Goal: Task Accomplishment & Management: Use online tool/utility

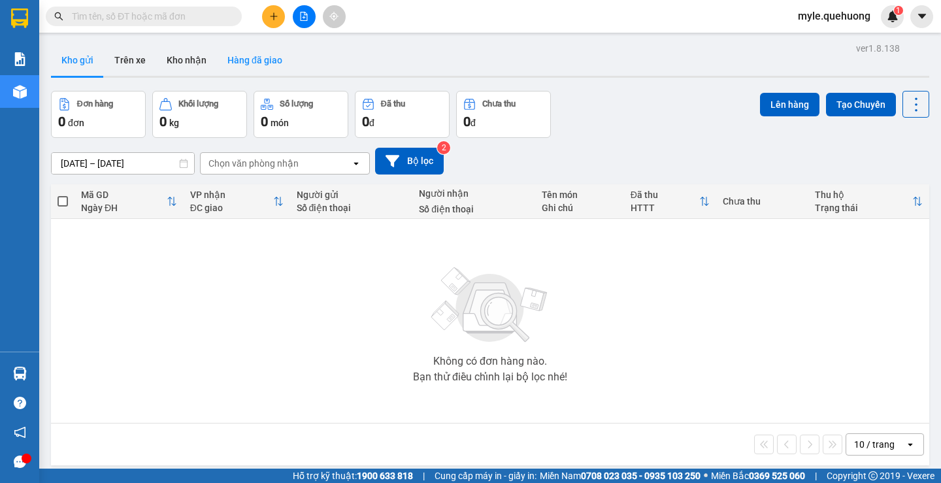
click at [276, 58] on button "Hàng đã giao" at bounding box center [255, 59] width 76 height 31
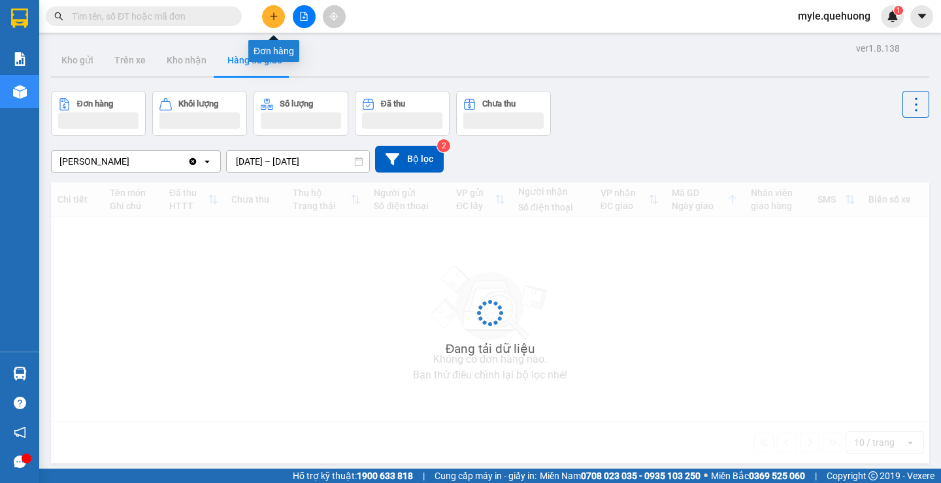
click at [270, 22] on button at bounding box center [273, 16] width 23 height 23
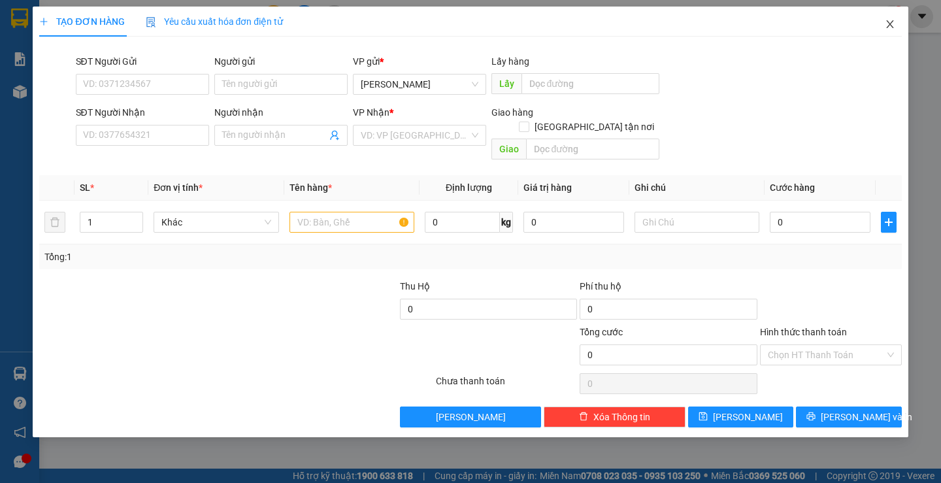
click at [883, 34] on span "Close" at bounding box center [890, 25] width 37 height 37
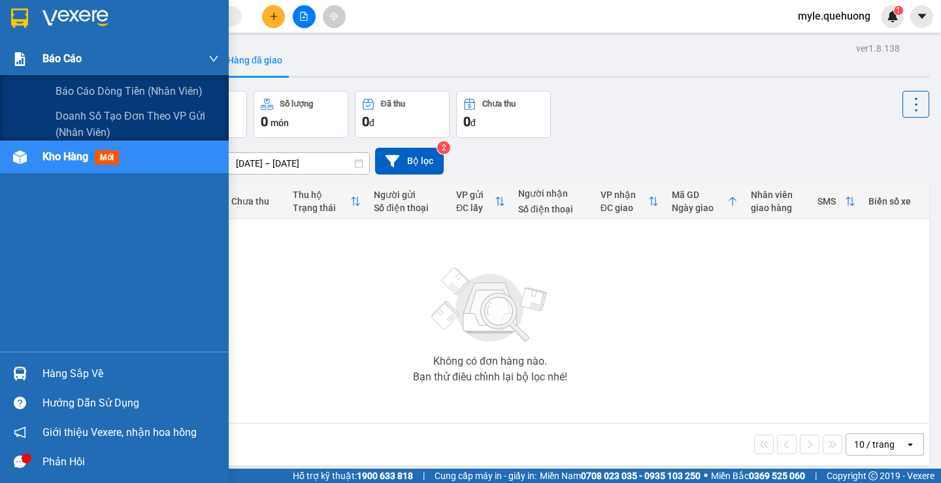
click at [100, 63] on div "Báo cáo" at bounding box center [130, 58] width 176 height 33
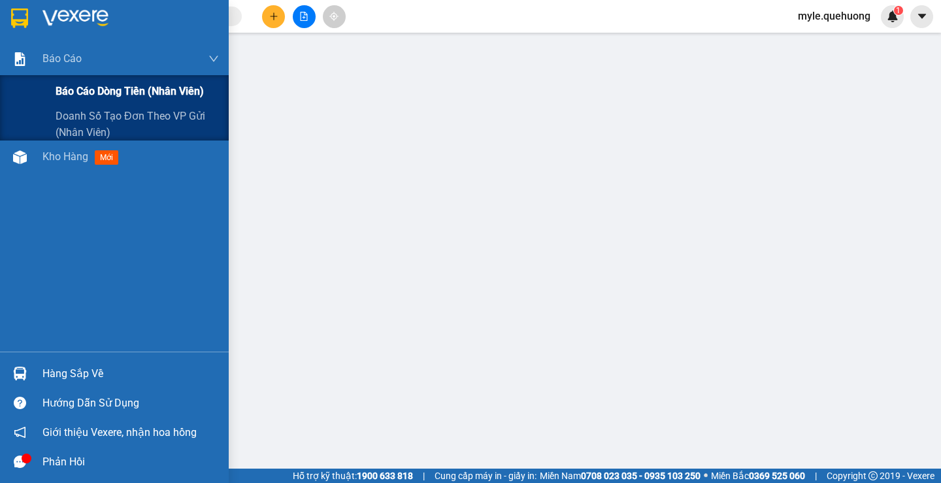
click at [186, 81] on div "Báo cáo dòng tiền (nhân viên)" at bounding box center [137, 91] width 163 height 33
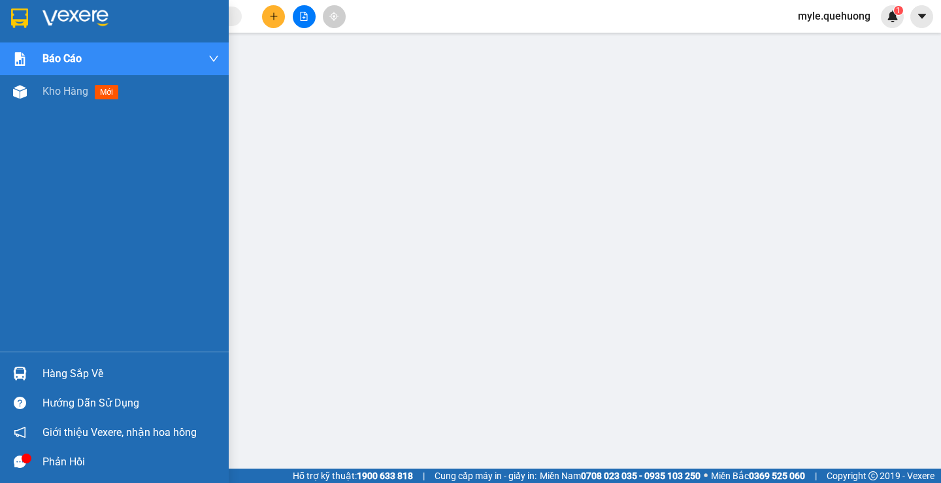
click at [30, 18] on div at bounding box center [19, 18] width 23 height 23
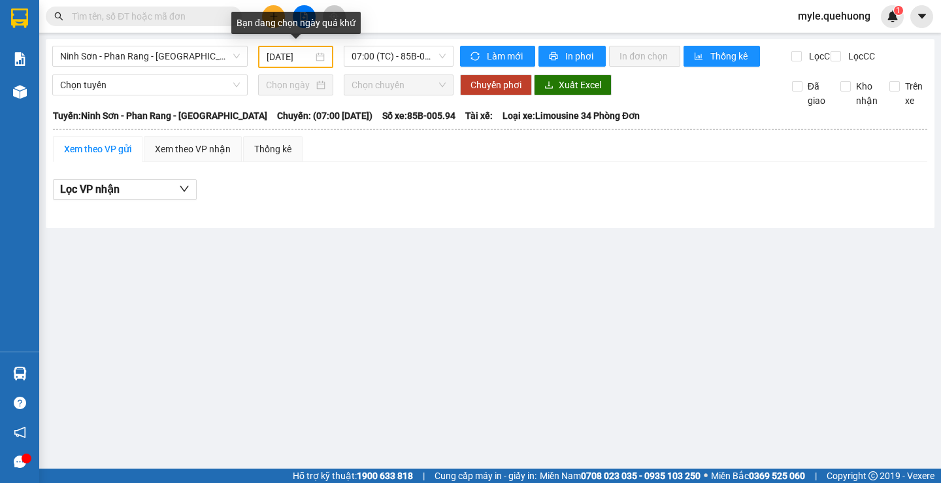
click at [276, 54] on input "13/08/2025" at bounding box center [290, 57] width 46 height 14
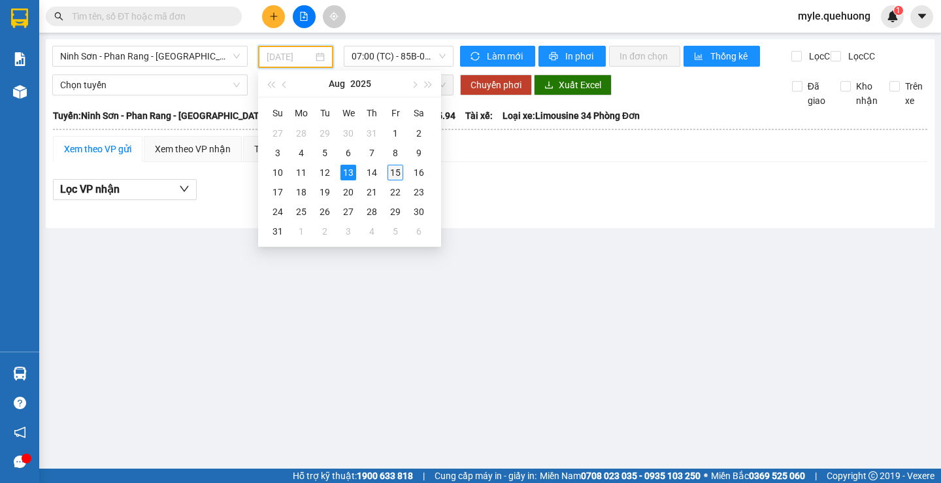
click at [397, 168] on div "15" at bounding box center [395, 173] width 16 height 16
type input "[DATE]"
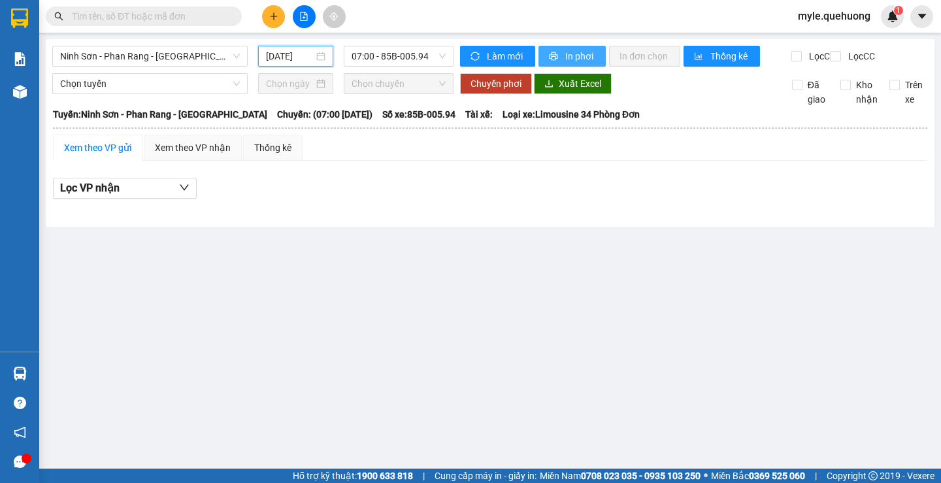
click at [567, 63] on span "In phơi" at bounding box center [580, 56] width 30 height 14
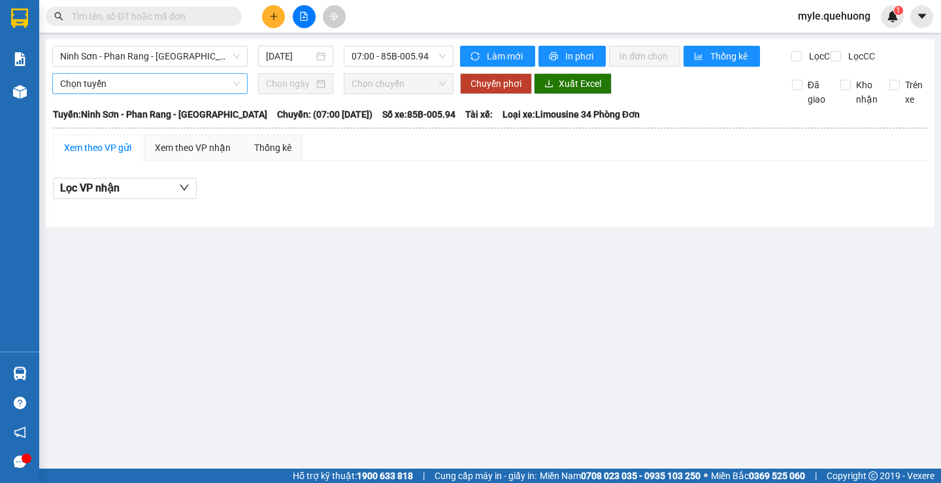
click at [206, 92] on span "Chọn tuyến" at bounding box center [150, 84] width 180 height 20
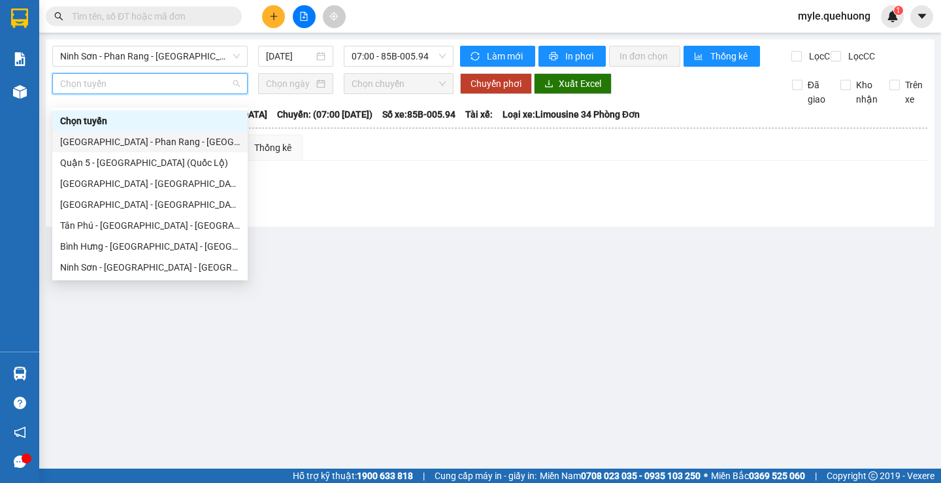
click at [194, 144] on div "[GEOGRAPHIC_DATA] - Phan Rang - [GEOGRAPHIC_DATA]" at bounding box center [150, 142] width 180 height 14
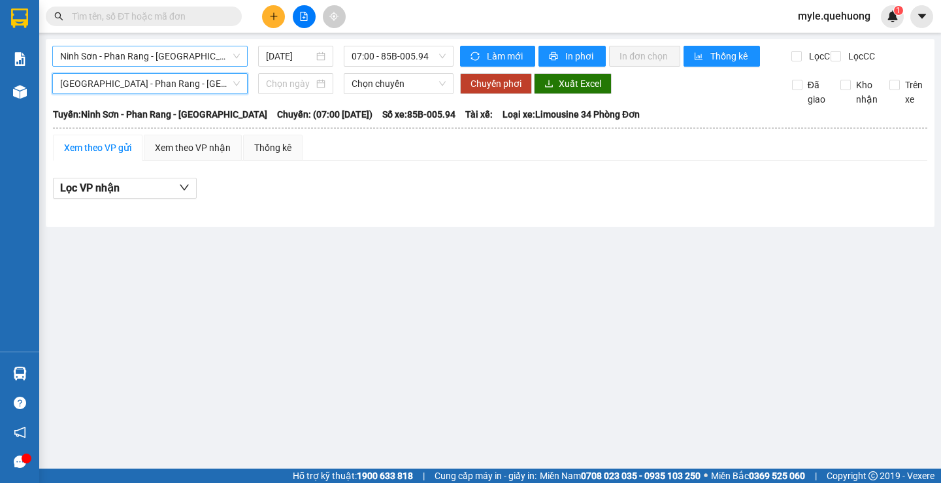
click at [227, 52] on span "Ninh Sơn - Phan Rang - [GEOGRAPHIC_DATA]" at bounding box center [150, 56] width 180 height 20
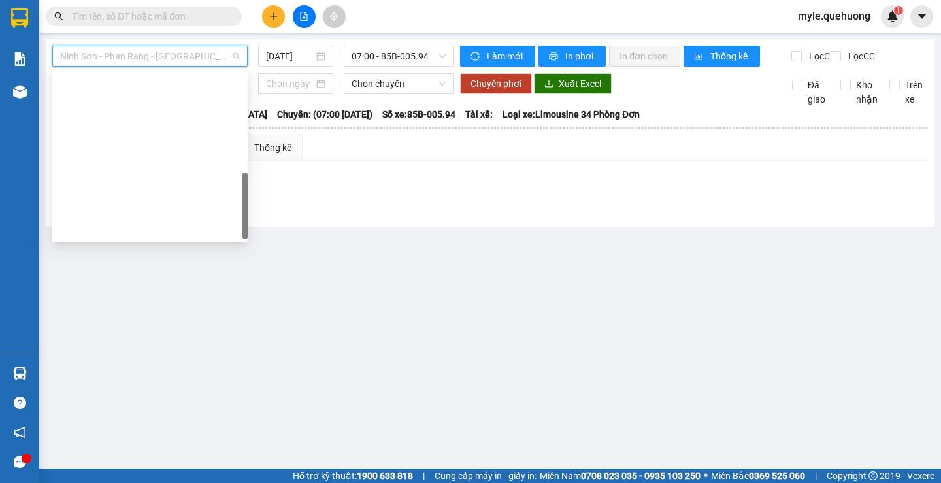
scroll to position [345, 0]
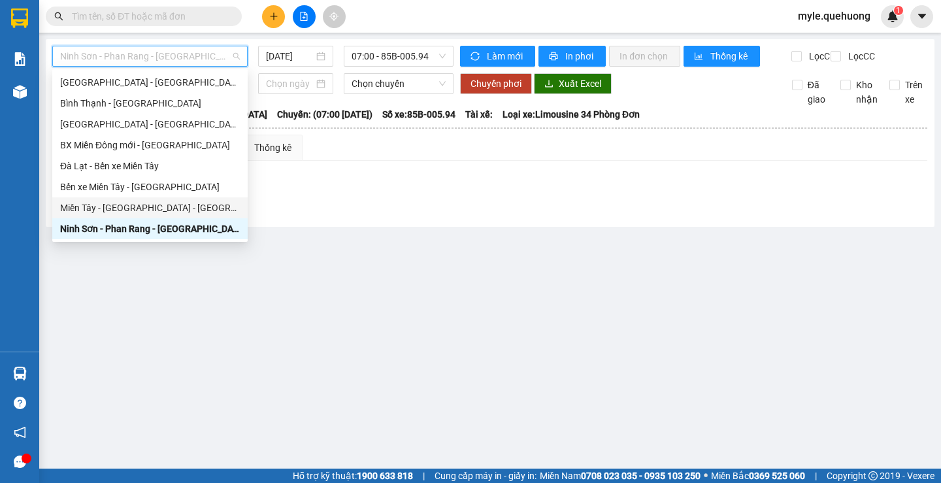
click at [307, 243] on main "Ninh Sơn - Phan Rang - Miền Tây 15/08/2025 07:00 - 85B-005.94 Làm mới In phơi I…" at bounding box center [470, 234] width 941 height 468
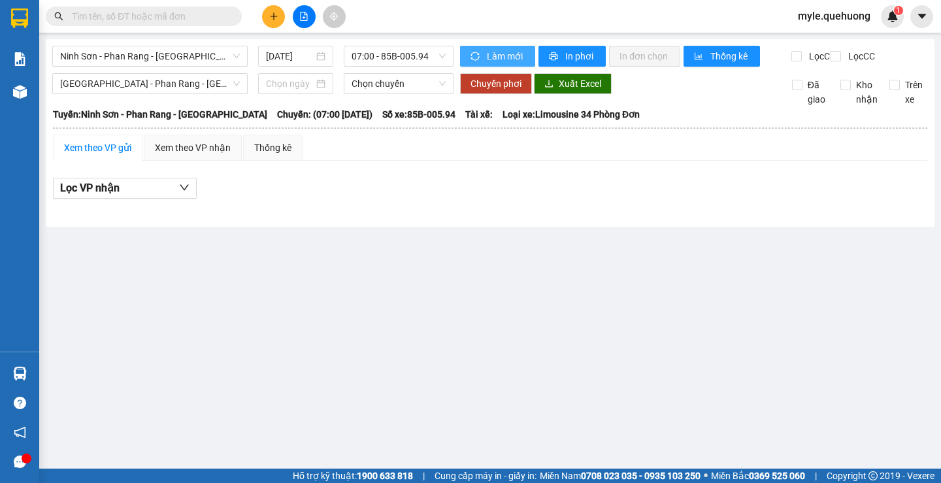
click at [497, 60] on span "Làm mới" at bounding box center [506, 56] width 38 height 14
click at [590, 54] on span "In phơi" at bounding box center [580, 56] width 30 height 14
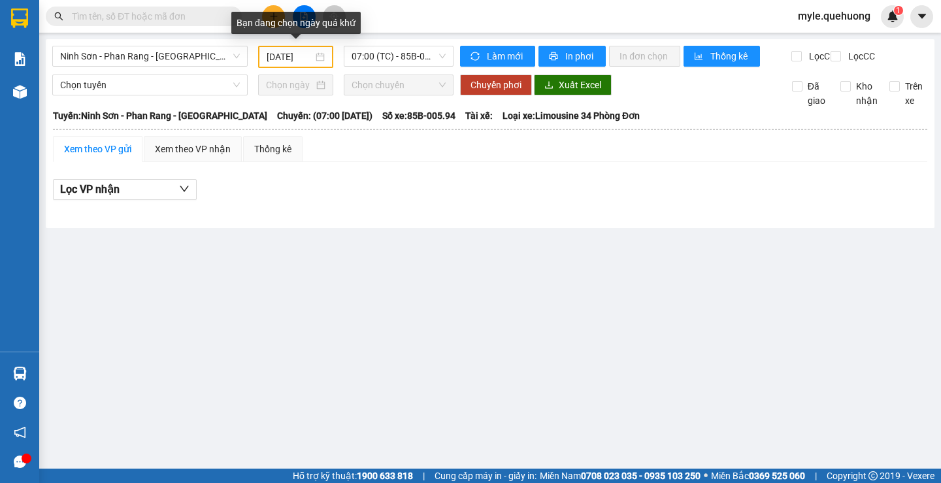
click at [317, 57] on div "[DATE]" at bounding box center [296, 57] width 58 height 14
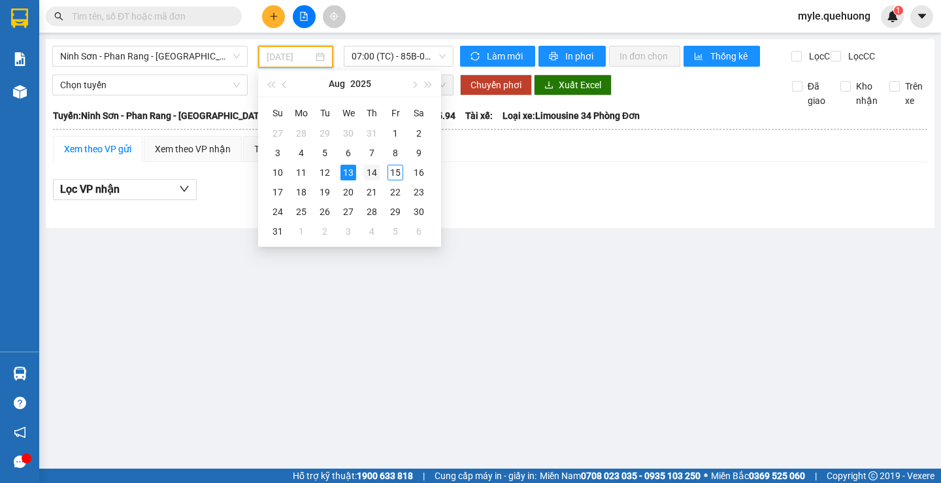
click at [367, 169] on div "14" at bounding box center [372, 173] width 16 height 16
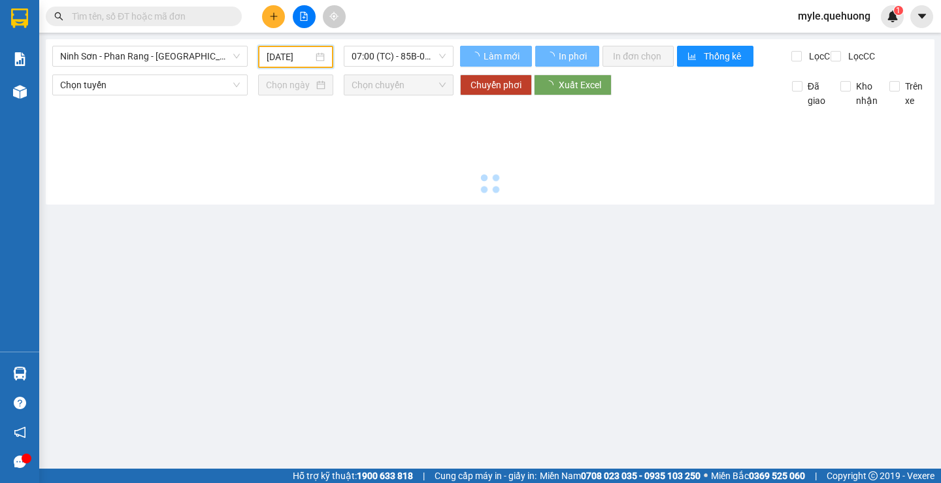
type input "14/08/2025"
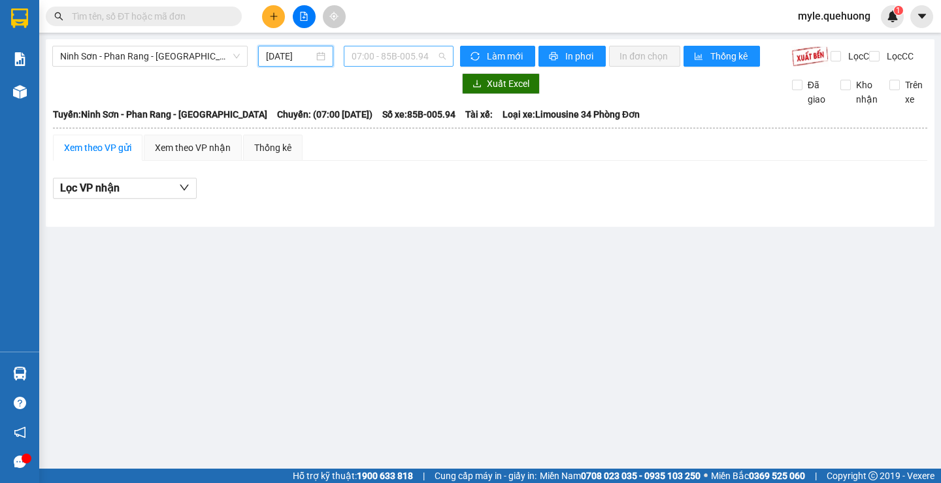
click at [397, 57] on span "07:00 - 85B-005.94" at bounding box center [398, 56] width 94 height 20
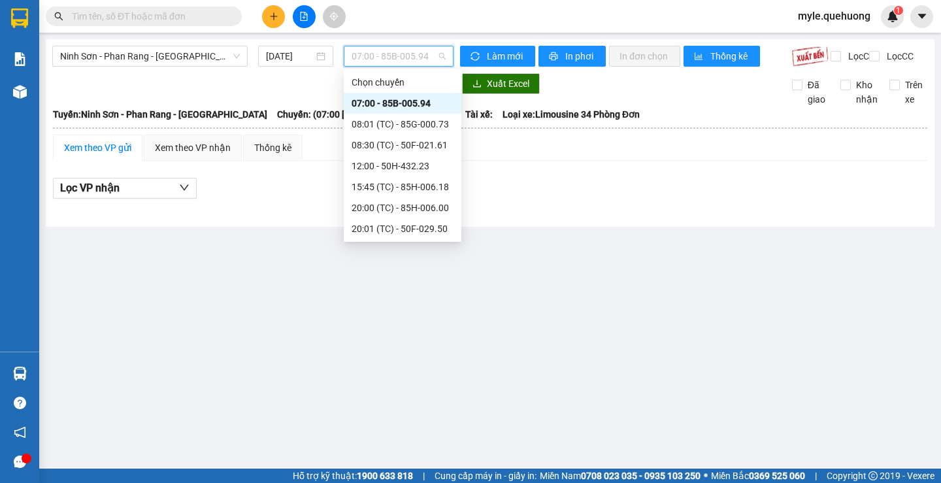
click at [397, 56] on span "07:00 - 85B-005.94" at bounding box center [398, 56] width 94 height 20
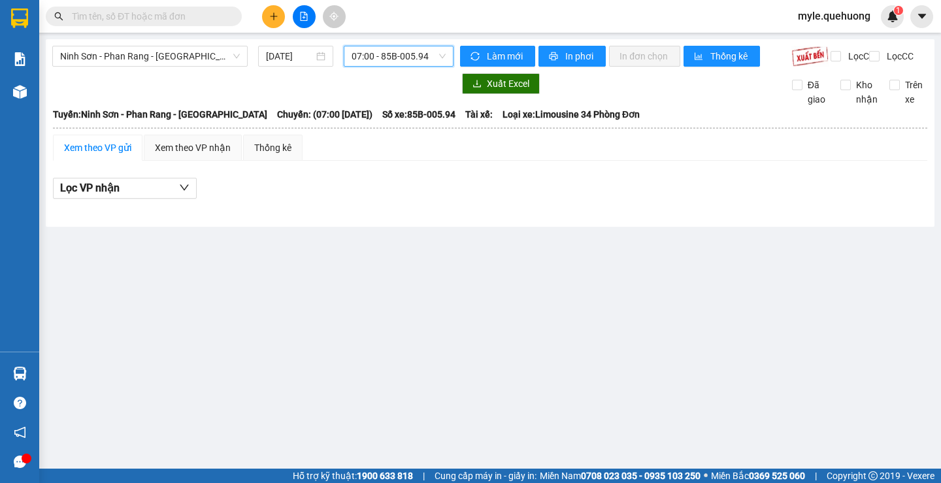
click at [397, 56] on span "07:00 - 85B-005.94" at bounding box center [398, 56] width 94 height 20
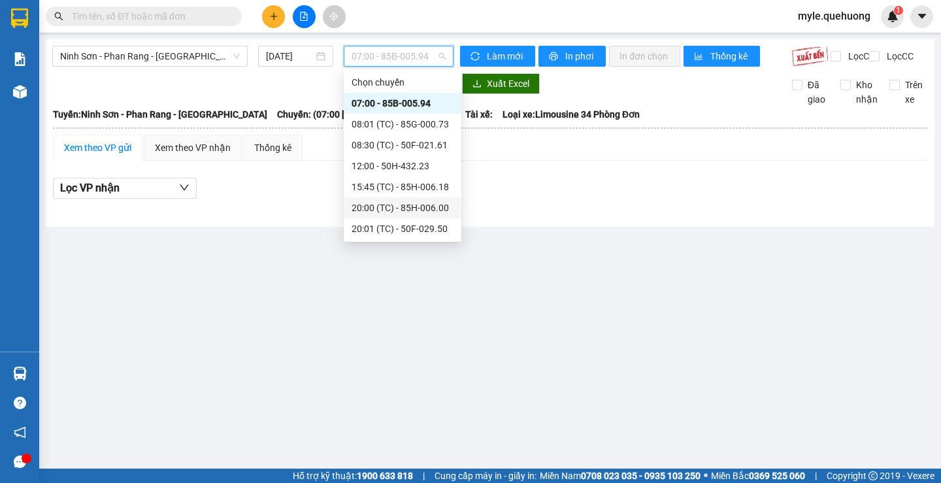
click at [412, 211] on div "20:00 (TC) - 85H-006.00" at bounding box center [402, 208] width 102 height 14
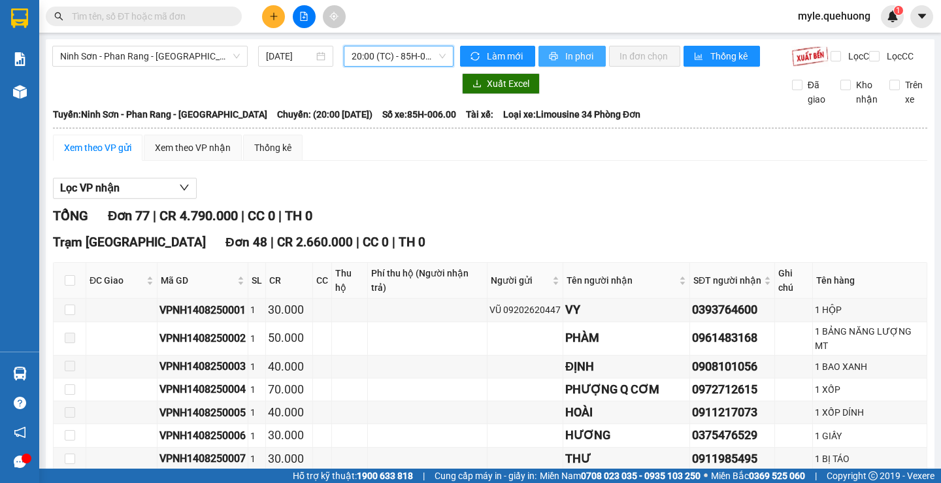
click at [555, 52] on button "In phơi" at bounding box center [571, 56] width 67 height 21
click at [80, 196] on span "Lọc VP nhận" at bounding box center [89, 188] width 59 height 16
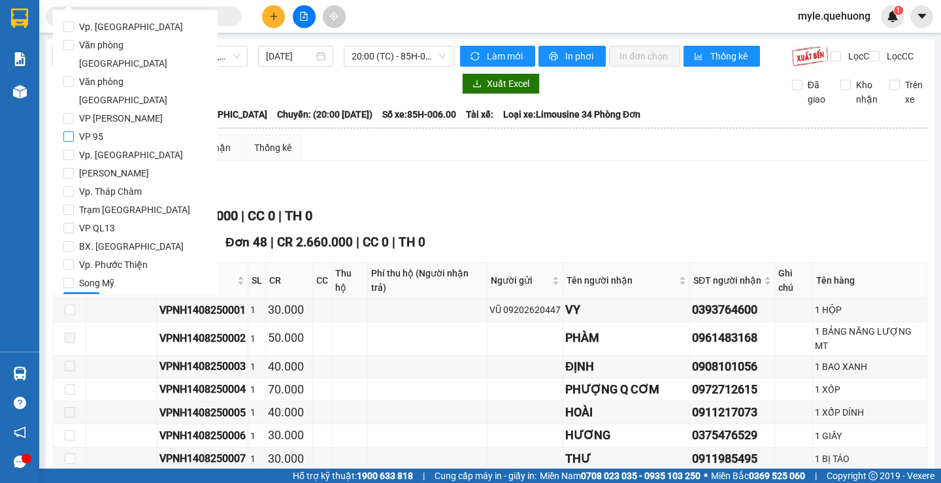
click at [73, 131] on input "VP 95" at bounding box center [68, 136] width 10 height 10
checkbox input "true"
click at [69, 168] on input "[PERSON_NAME]" at bounding box center [68, 173] width 10 height 10
checkbox input "true"
click at [85, 295] on span "Lọc" at bounding box center [81, 302] width 15 height 14
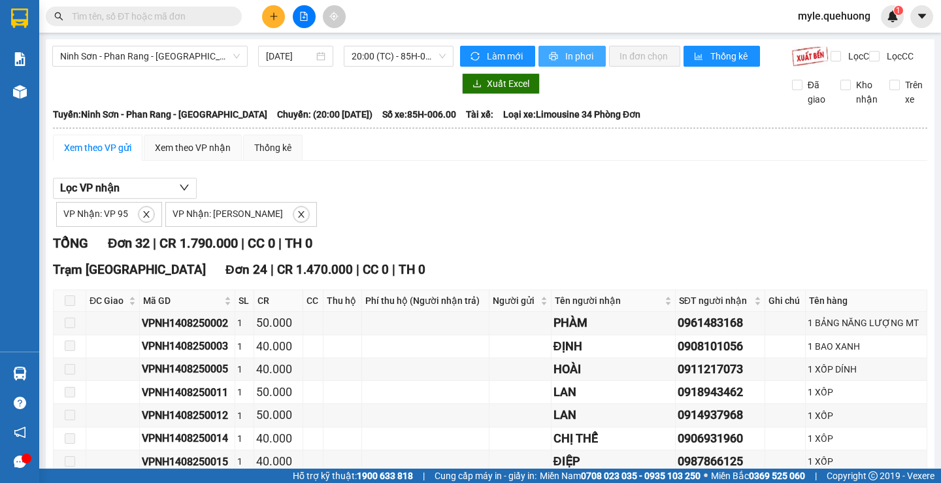
click at [565, 56] on span "In phơi" at bounding box center [580, 56] width 30 height 14
click at [423, 59] on span "20:00 (TC) - 85H-006.00" at bounding box center [398, 56] width 94 height 20
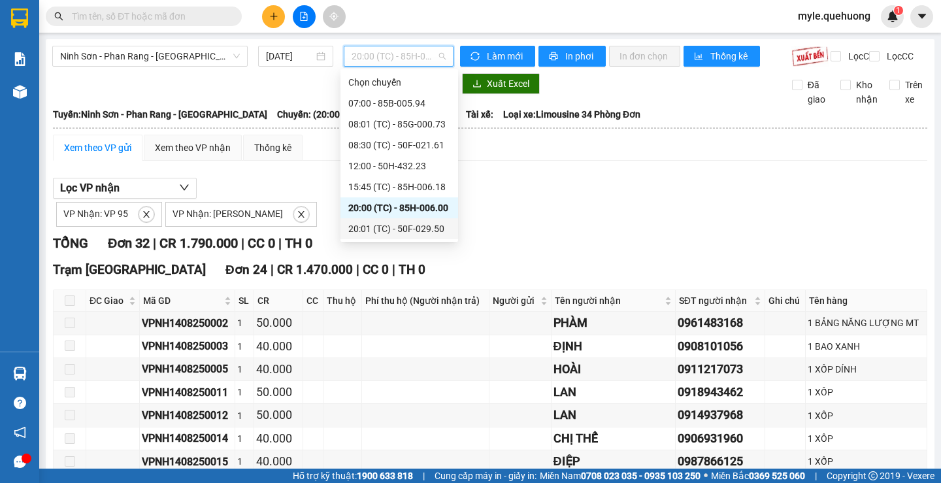
click at [399, 232] on div "20:01 (TC) - 50F-029.50" at bounding box center [399, 228] width 102 height 14
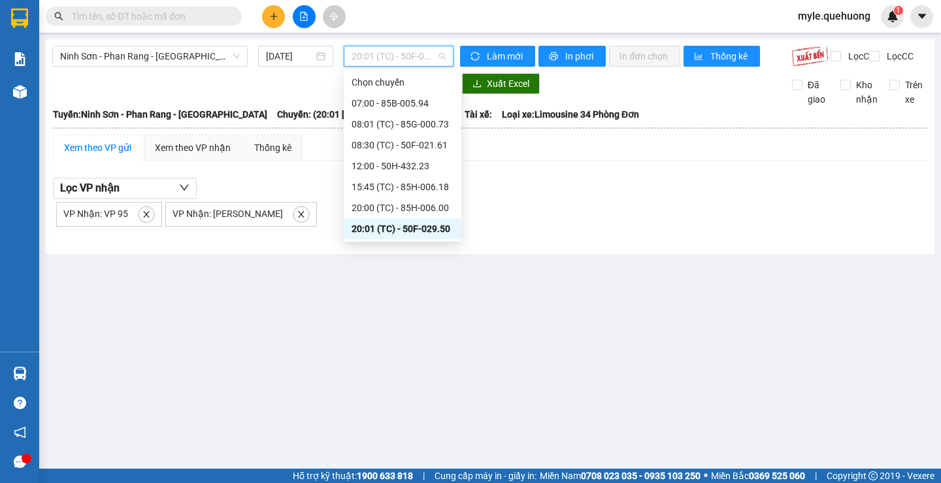
click at [438, 51] on span "20:01 (TC) - 50F-029.50" at bounding box center [398, 56] width 94 height 20
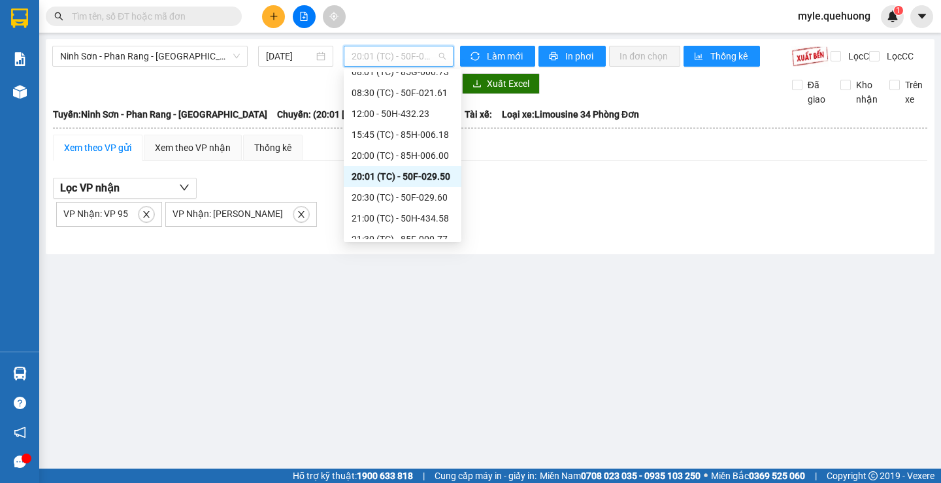
scroll to position [125, 0]
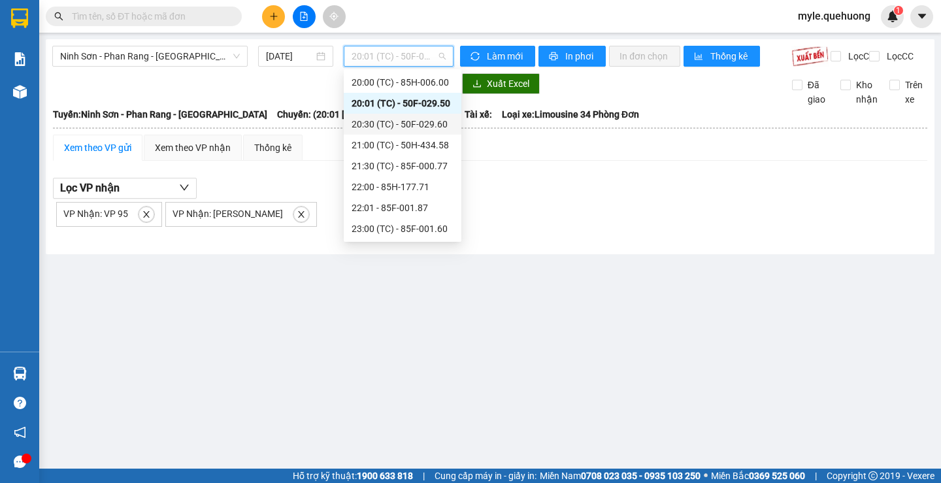
click at [393, 120] on div "20:30 (TC) - 50F-029.60" at bounding box center [402, 124] width 102 height 14
click at [439, 53] on span "20:30 (TC) - 50F-029.60" at bounding box center [398, 56] width 94 height 20
click at [404, 147] on div "21:00 (TC) - 50H-434.58" at bounding box center [402, 145] width 102 height 14
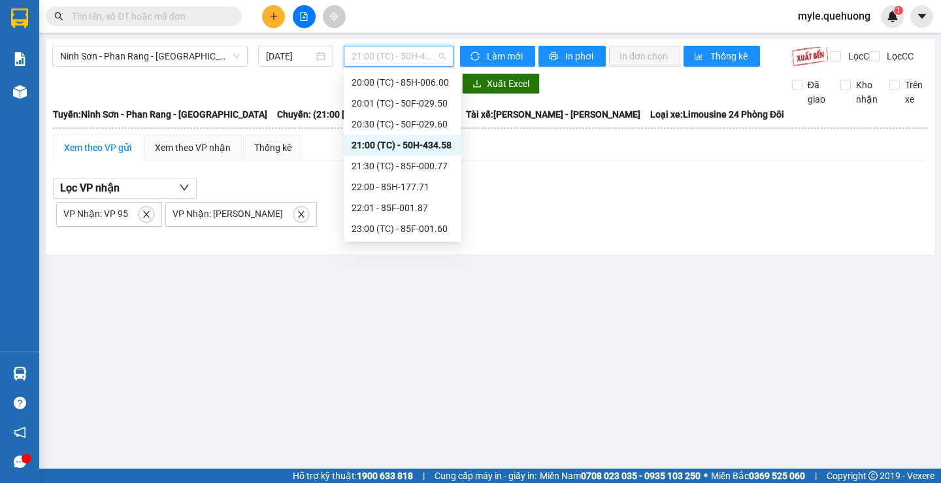
click at [444, 54] on span "21:00 (TC) - 50H-434.58" at bounding box center [398, 56] width 94 height 20
click at [397, 169] on div "21:30 (TC) - 85F-000.77" at bounding box center [402, 166] width 102 height 14
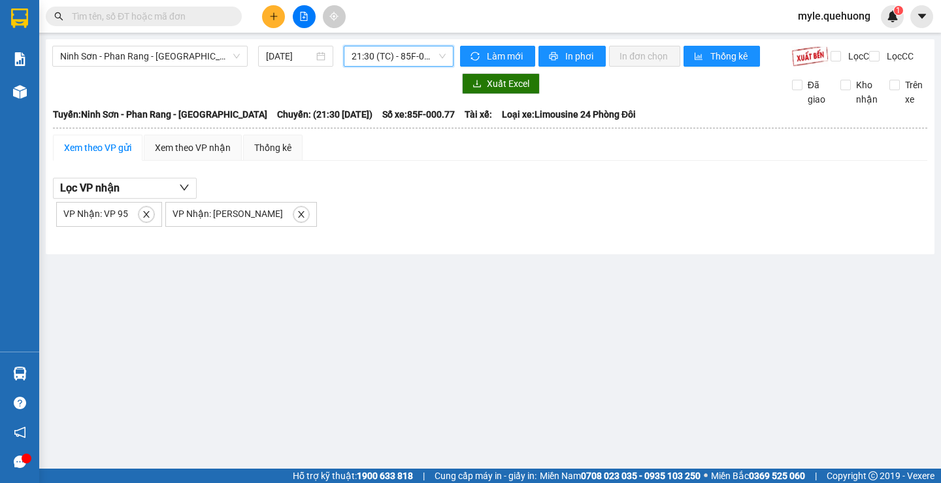
click at [438, 59] on span "21:30 (TC) - 85F-000.77" at bounding box center [398, 56] width 94 height 20
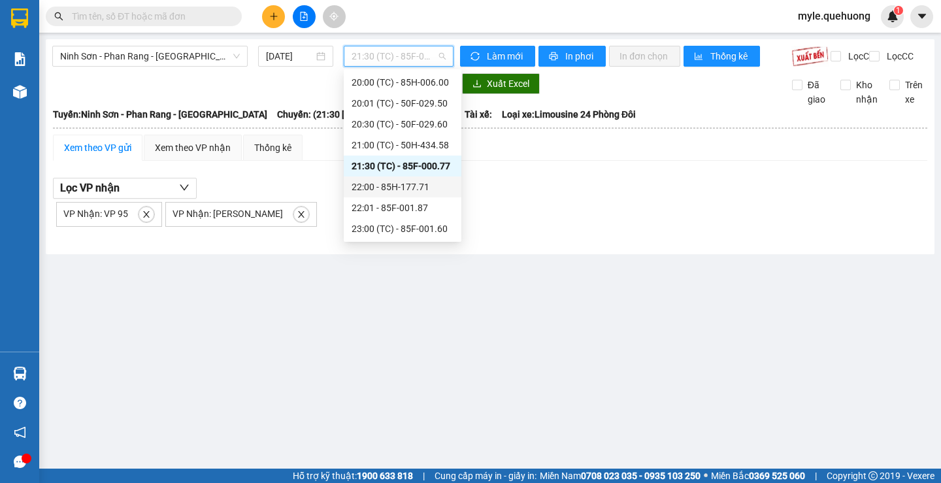
click at [408, 184] on div "22:00 - 85H-177.71" at bounding box center [402, 187] width 102 height 14
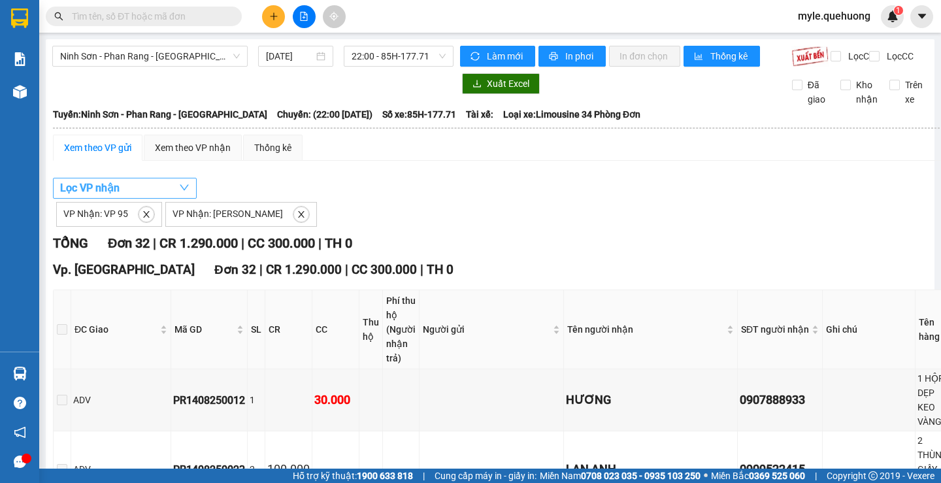
click at [84, 196] on span "Lọc VP nhận" at bounding box center [89, 188] width 59 height 16
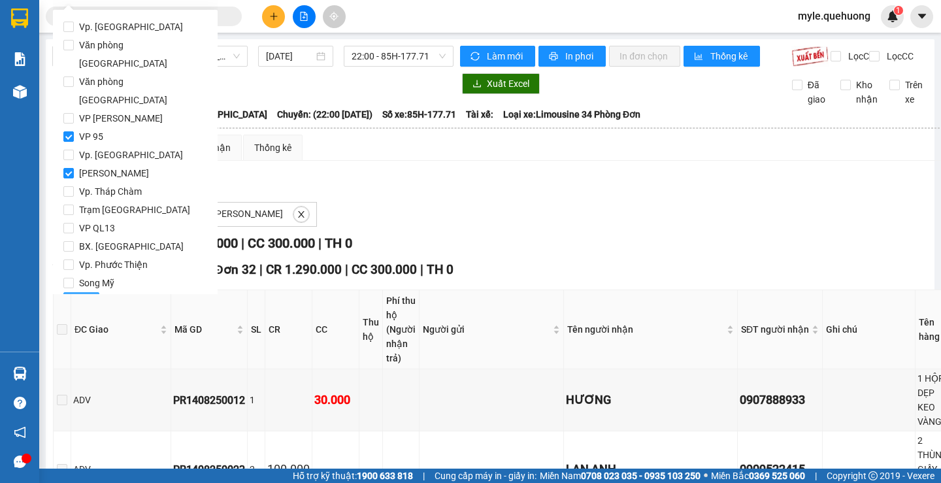
click at [91, 292] on button "Lọc" at bounding box center [81, 302] width 36 height 21
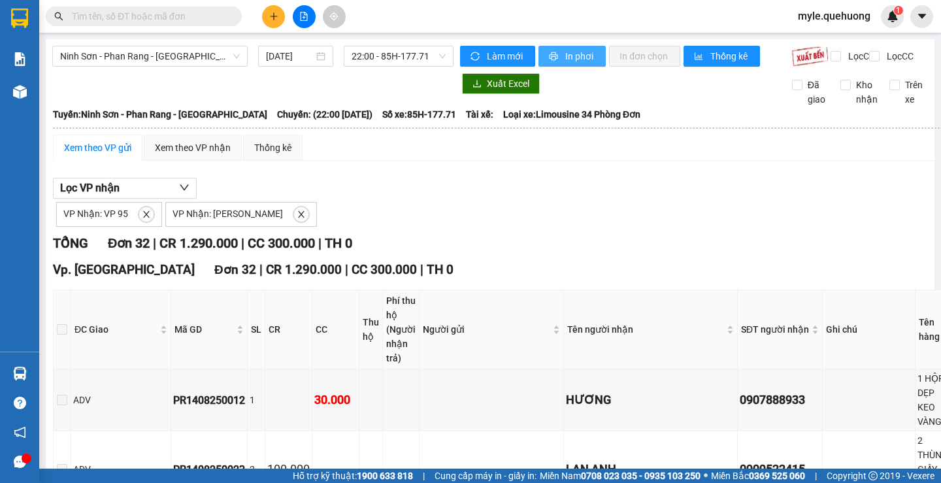
click at [570, 56] on span "In phơi" at bounding box center [580, 56] width 30 height 14
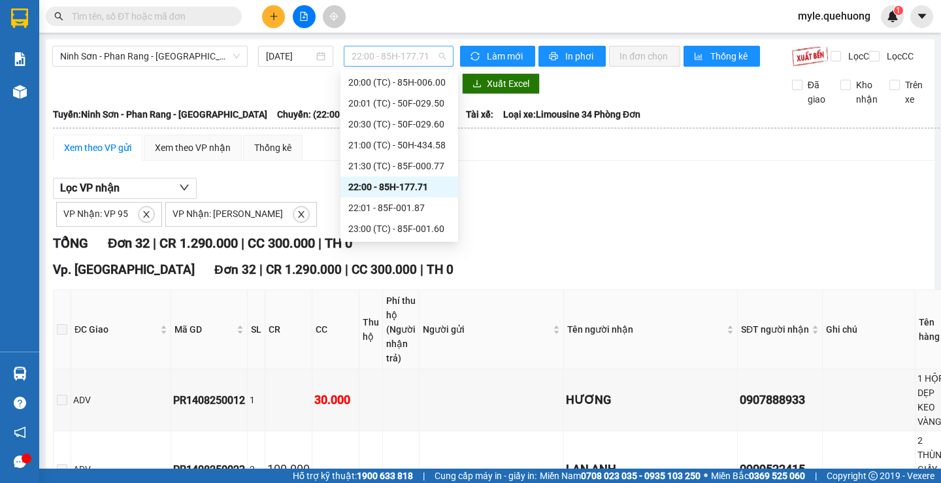
click at [423, 52] on span "22:00 - 85H-177.71" at bounding box center [398, 56] width 94 height 20
click at [424, 205] on div "22:01 - 85F-001.87" at bounding box center [399, 208] width 102 height 14
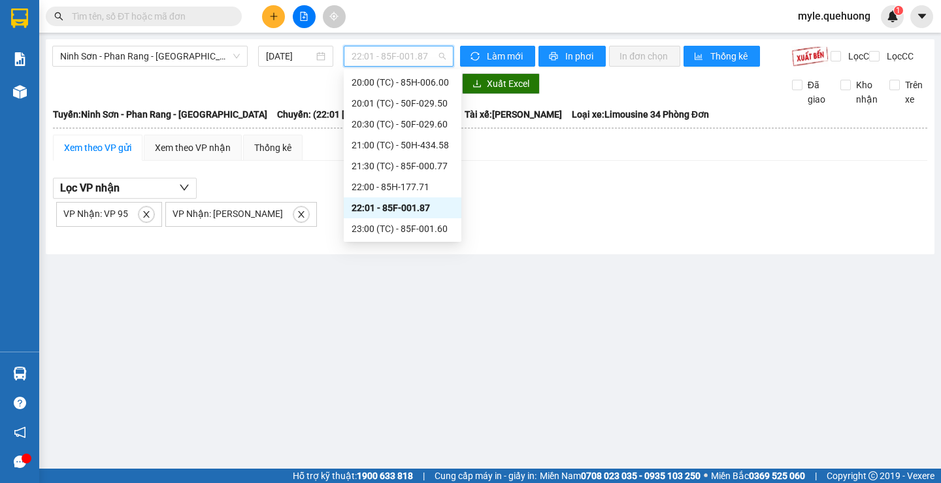
click at [432, 50] on span "22:01 - 85F-001.87" at bounding box center [398, 56] width 94 height 20
click at [440, 227] on div "23:00 (TC) - 85F-001.60" at bounding box center [402, 228] width 102 height 14
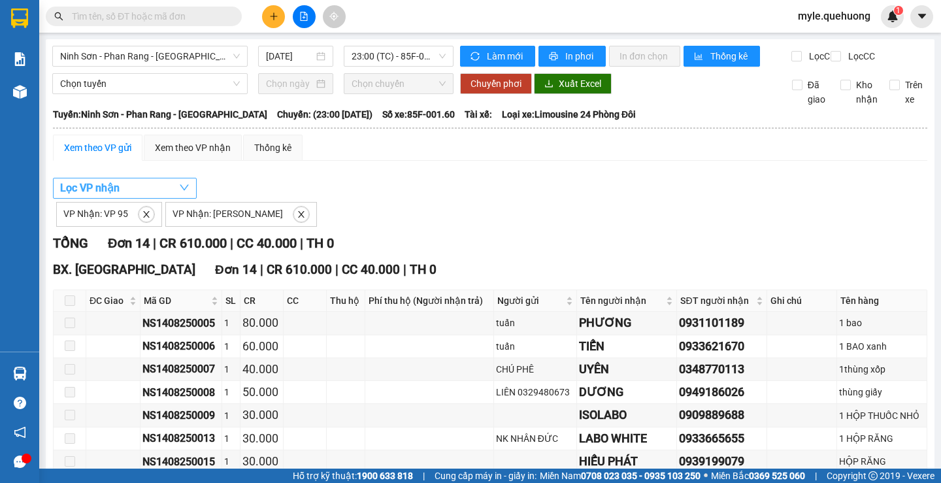
click at [79, 196] on span "Lọc VP nhận" at bounding box center [89, 188] width 59 height 16
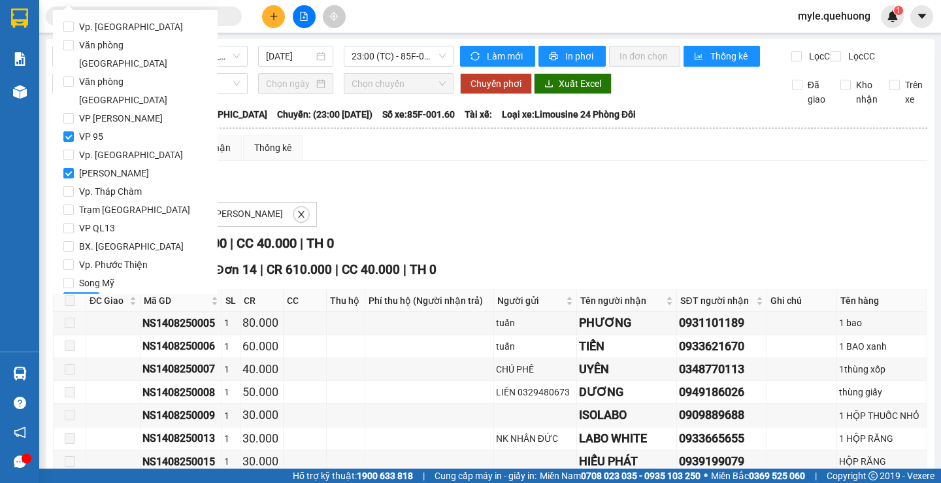
click at [85, 295] on span "Lọc" at bounding box center [81, 302] width 15 height 14
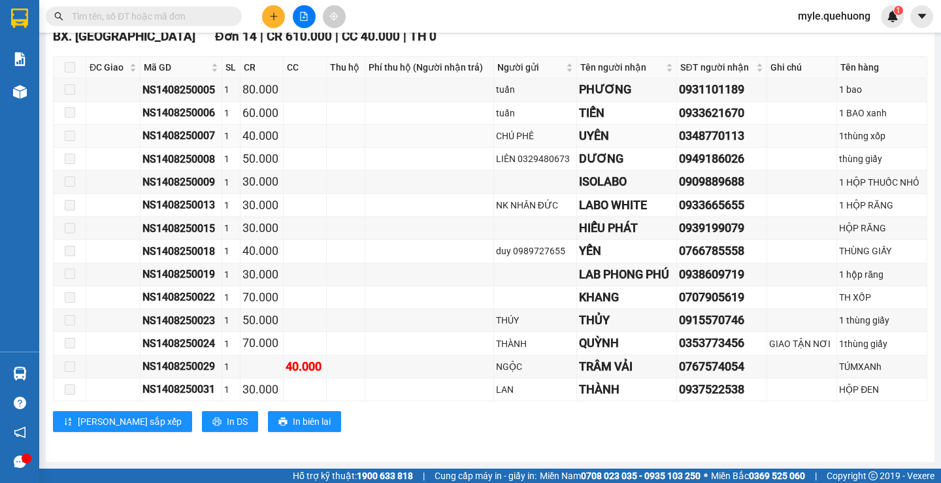
scroll to position [244, 0]
click at [227, 423] on span "In DS" at bounding box center [237, 421] width 21 height 14
